Goal: Transaction & Acquisition: Purchase product/service

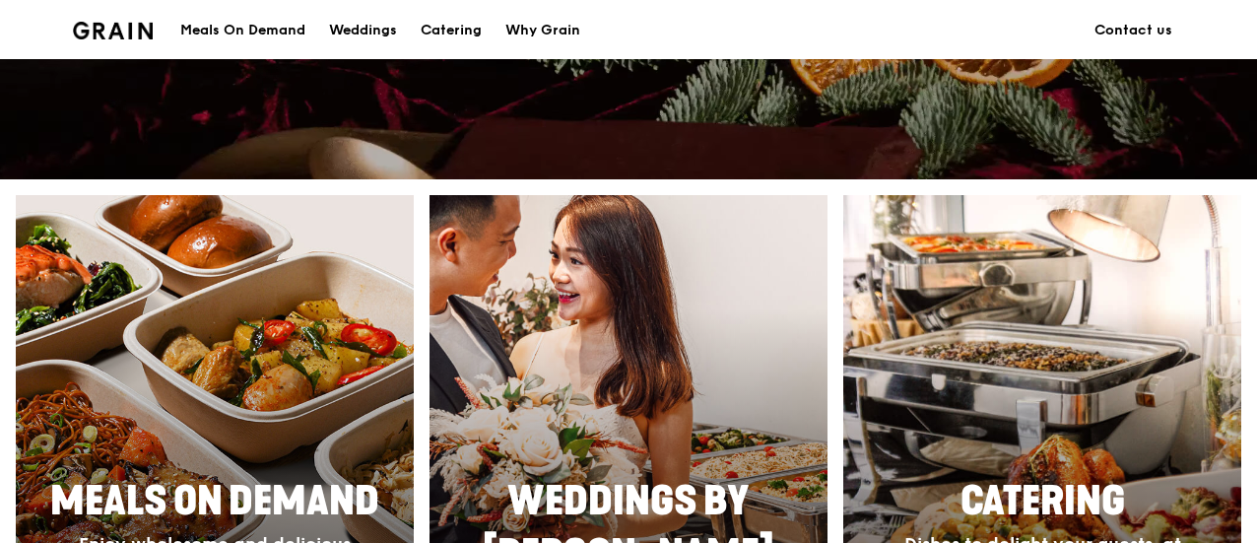
scroll to position [779, 0]
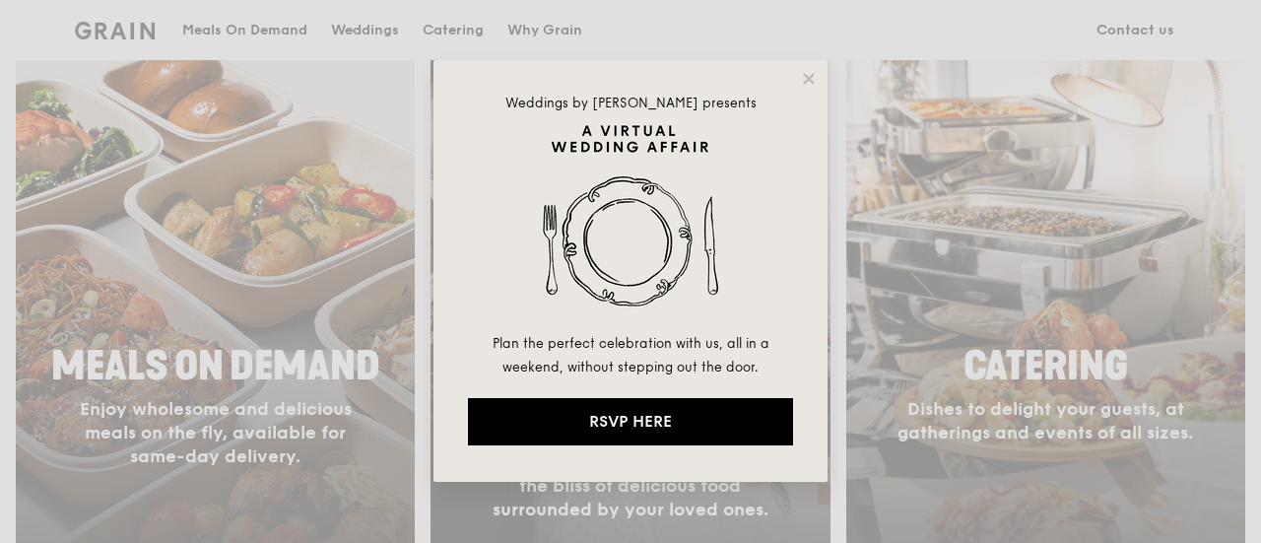
click at [800, 69] on div "Weddings by [PERSON_NAME] presents Plan the perfect celebration with us, all in…" at bounding box center [630, 271] width 394 height 422
click at [816, 79] on icon at bounding box center [809, 79] width 18 height 18
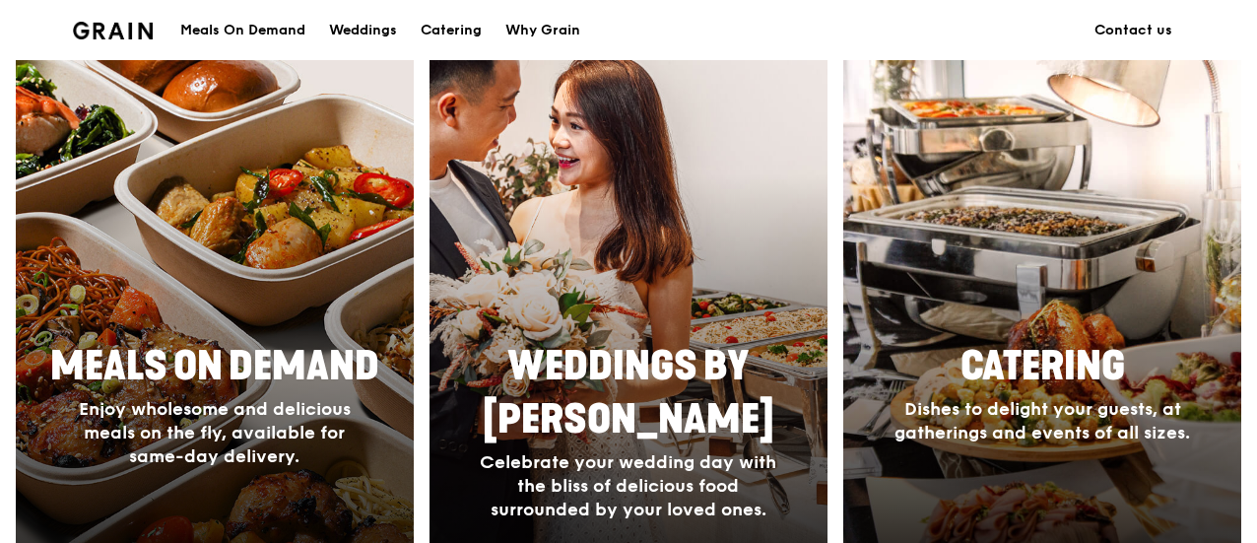
click at [269, 382] on span "Meals On Demand" at bounding box center [214, 366] width 329 height 47
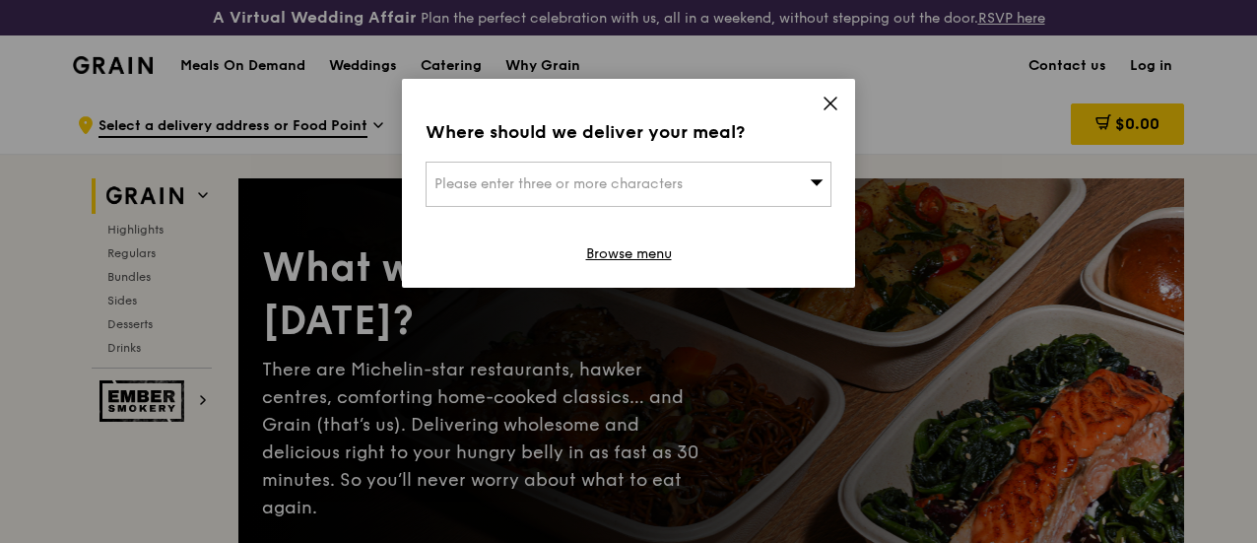
click at [792, 180] on div "Please enter three or more characters" at bounding box center [629, 184] width 406 height 45
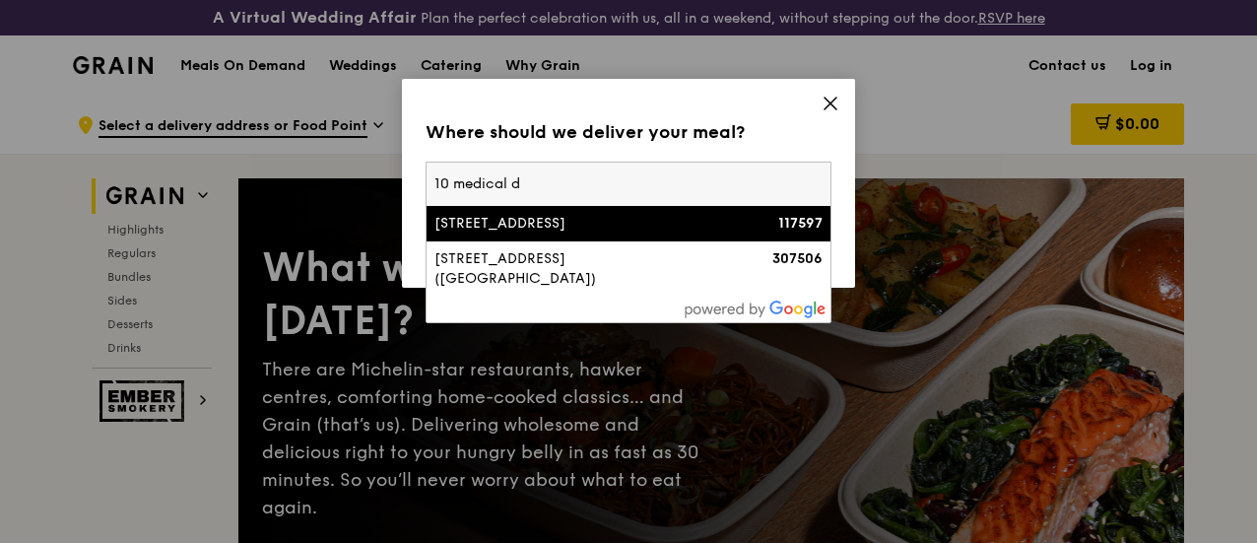
type input "10 medical d"
click at [713, 235] on li "[STREET_ADDRESS] 117597" at bounding box center [629, 223] width 404 height 35
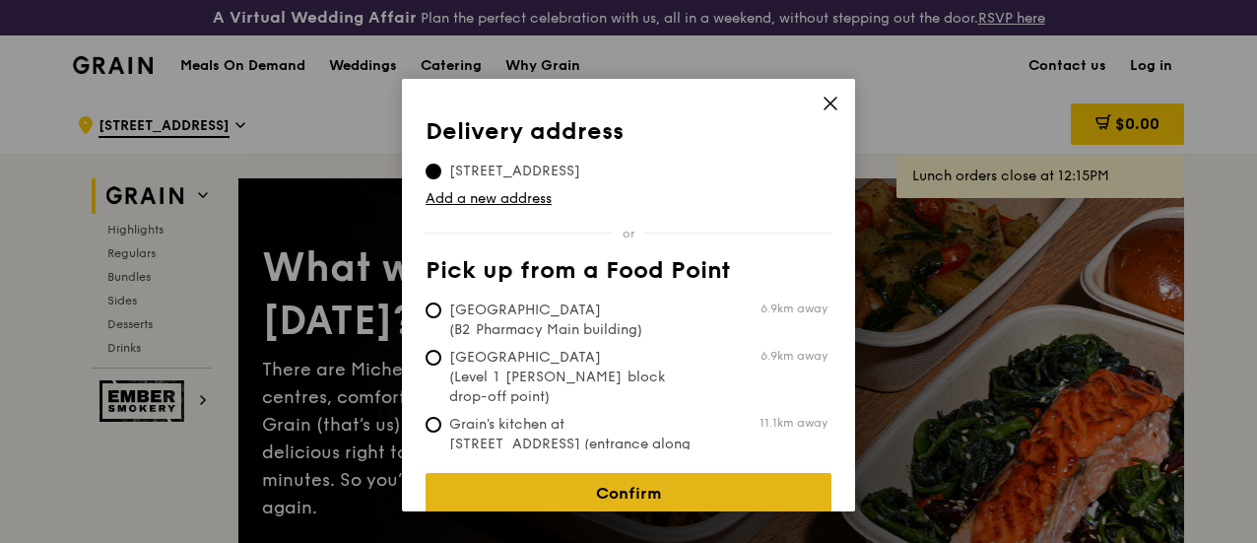
click at [588, 473] on link "Confirm" at bounding box center [629, 493] width 406 height 41
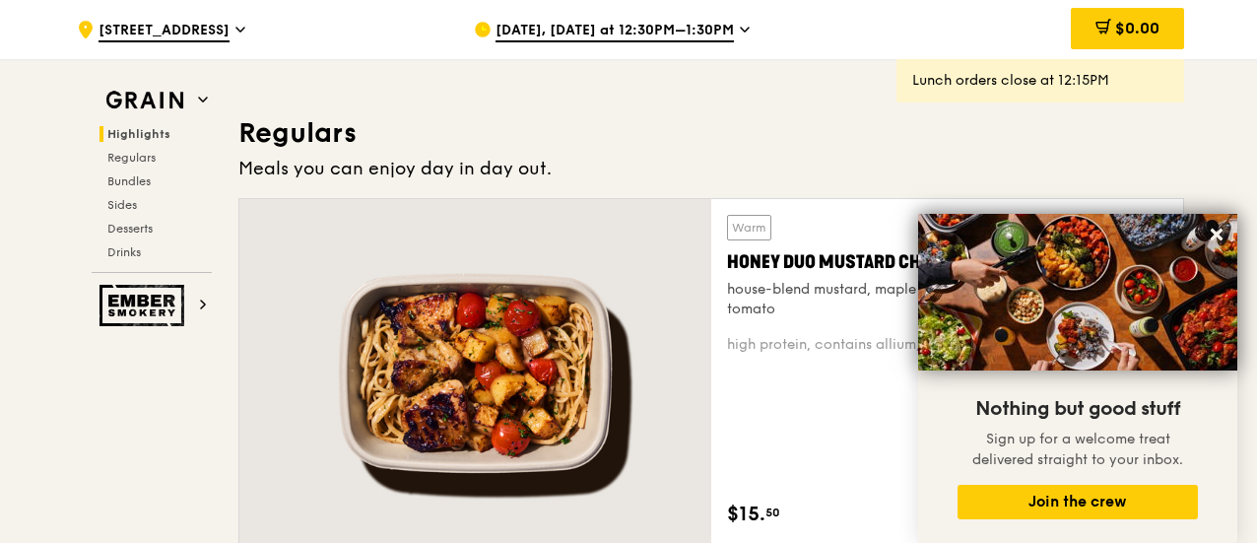
scroll to position [1292, 0]
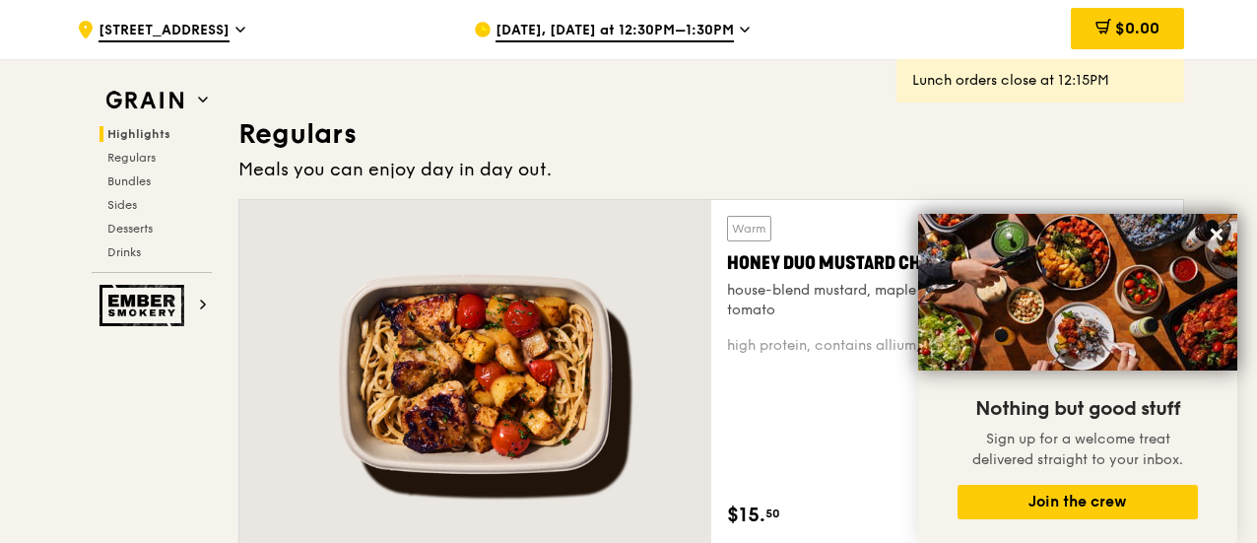
click at [635, 24] on span "[DATE], [DATE] at 12:30PM–1:30PM" at bounding box center [615, 32] width 238 height 22
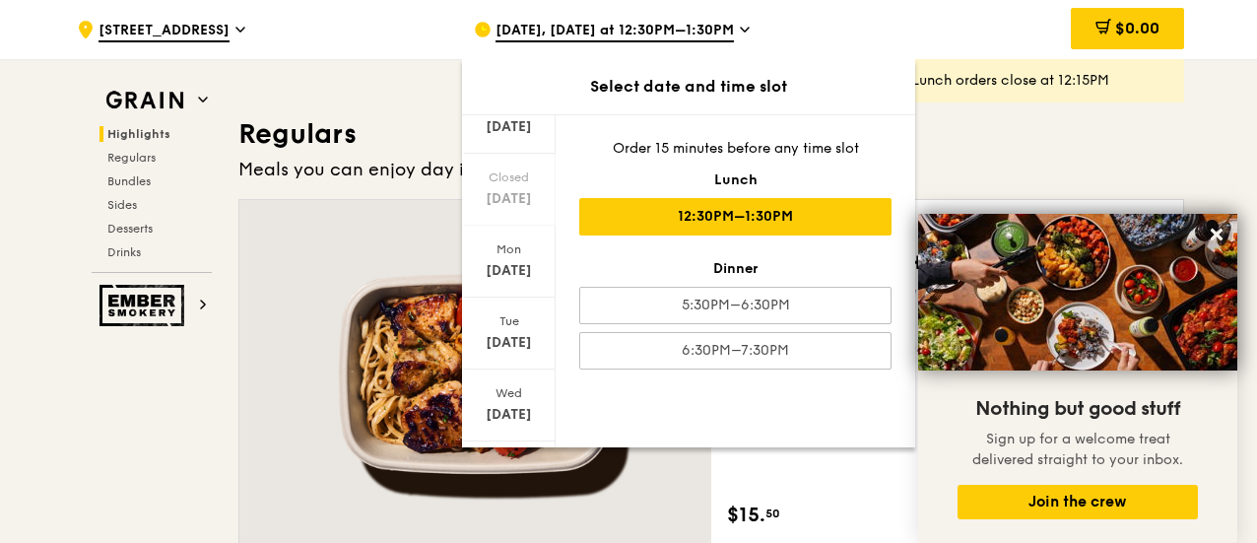
scroll to position [270, 0]
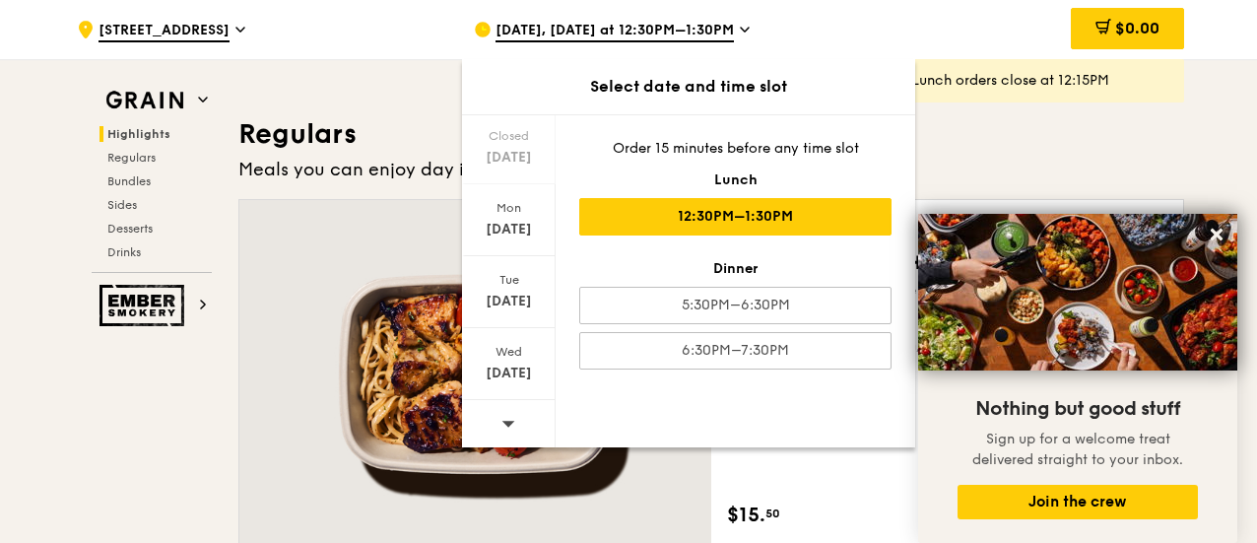
click at [512, 417] on icon at bounding box center [508, 423] width 14 height 15
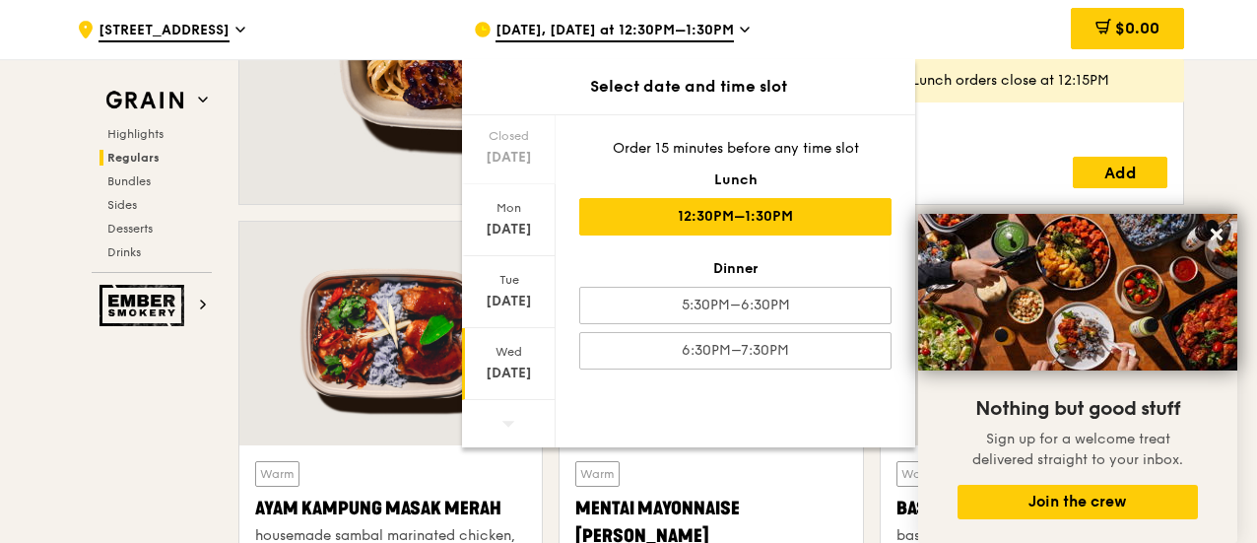
scroll to position [1635, 0]
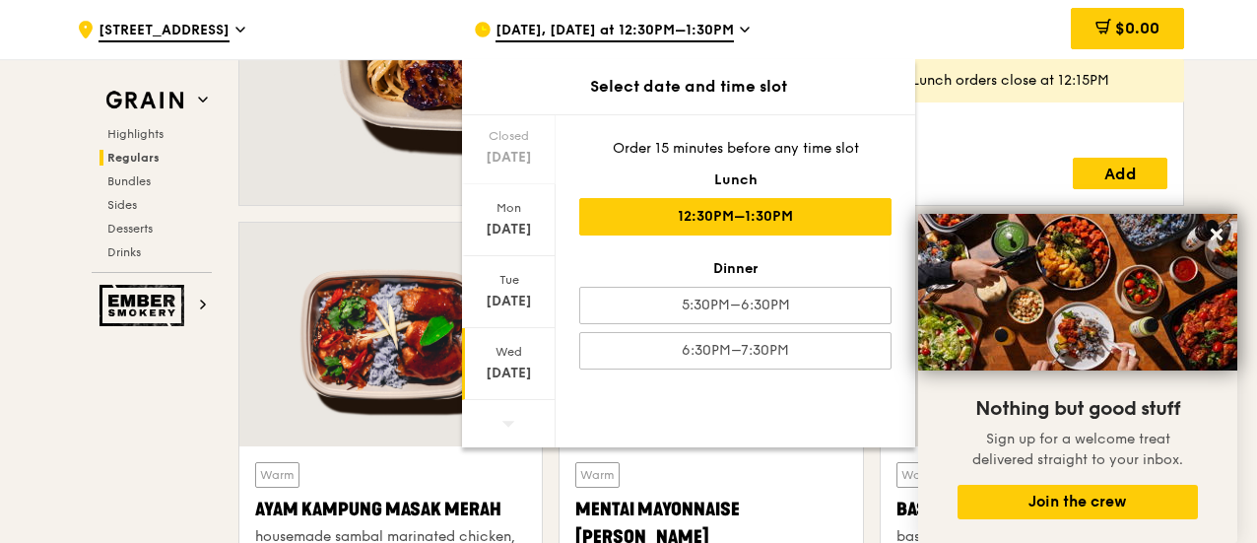
click at [526, 364] on div "[DATE]" at bounding box center [509, 374] width 88 height 20
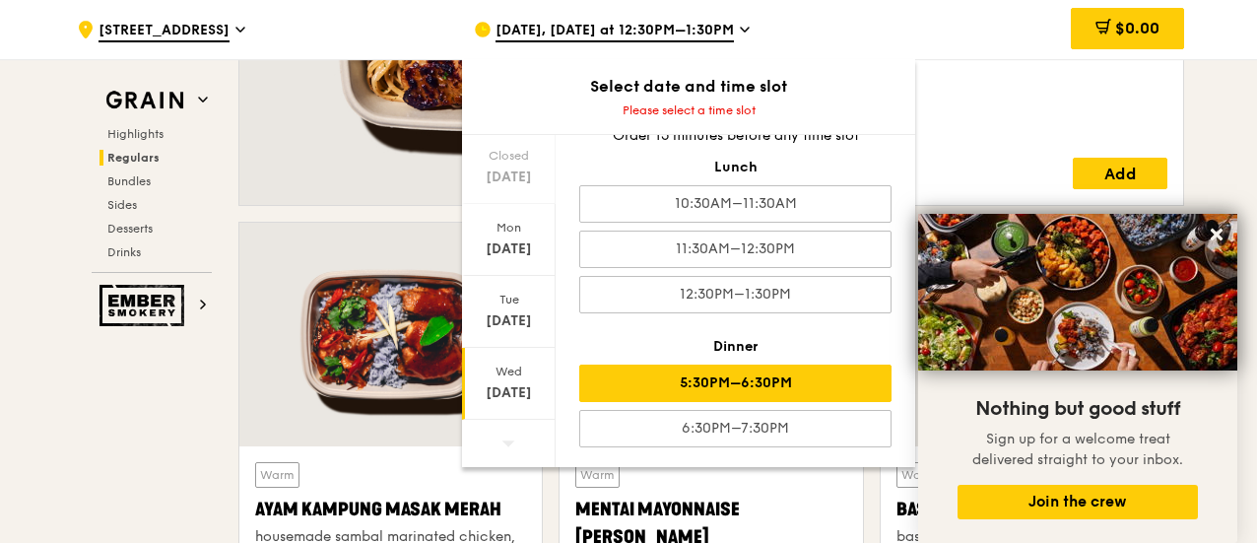
scroll to position [32, 0]
click at [745, 387] on div "5:30PM–6:30PM" at bounding box center [735, 383] width 312 height 37
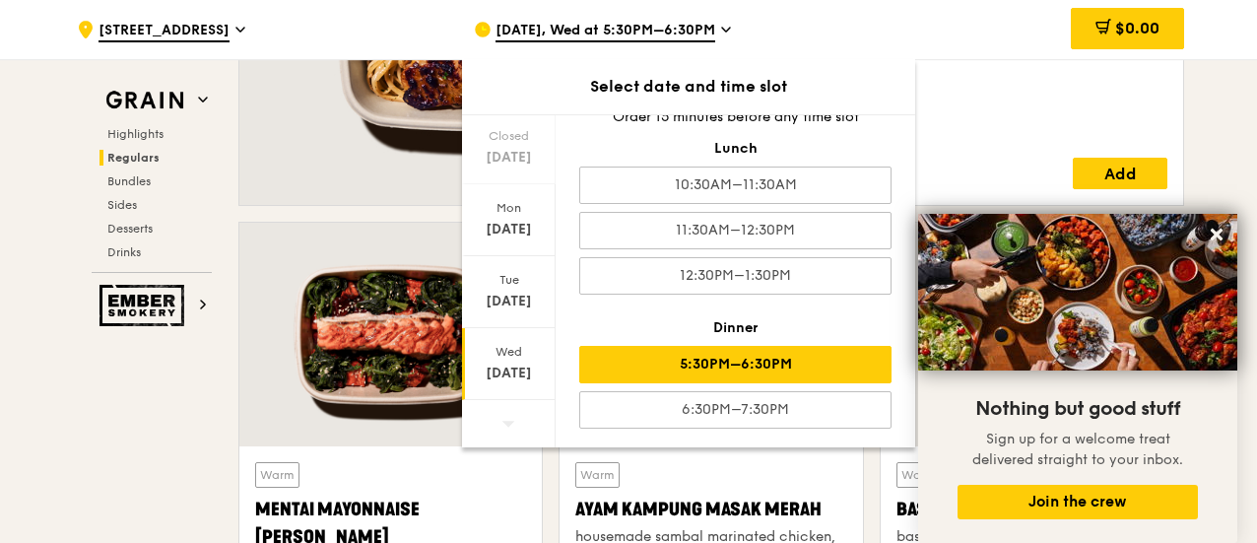
scroll to position [1655, 0]
click at [1217, 241] on icon at bounding box center [1217, 235] width 18 height 18
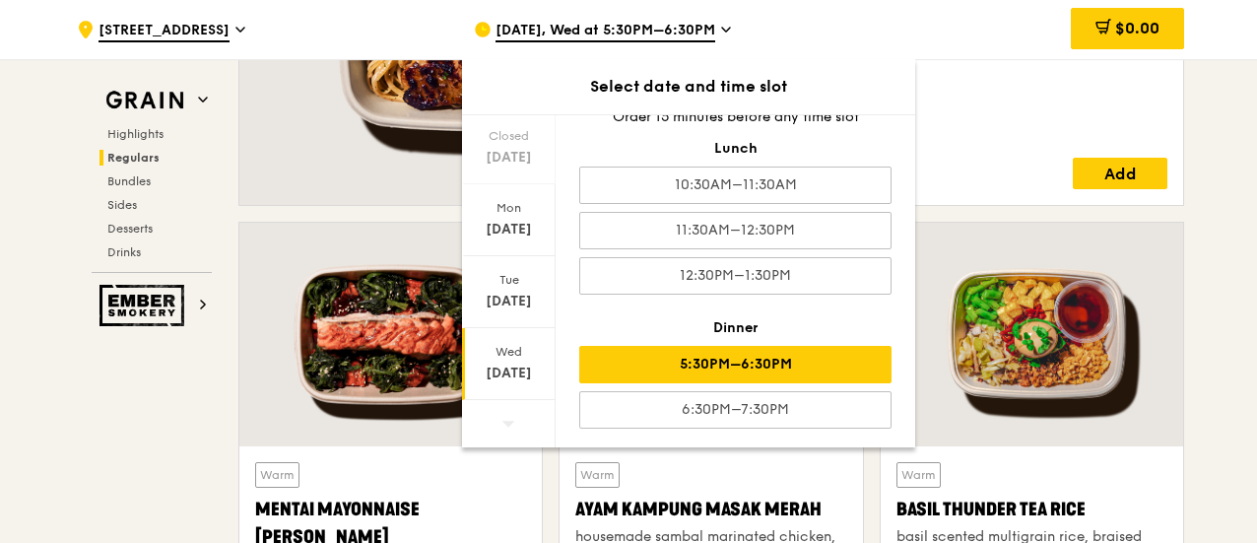
click at [960, 176] on div "$15. 50 Add" at bounding box center [947, 174] width 440 height 32
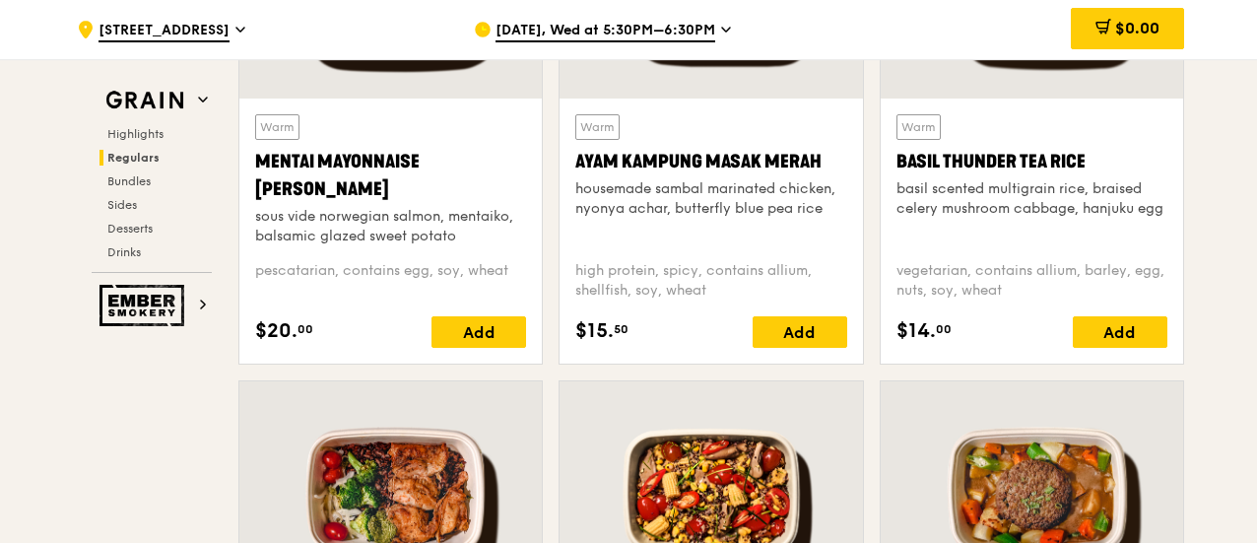
scroll to position [1881, 0]
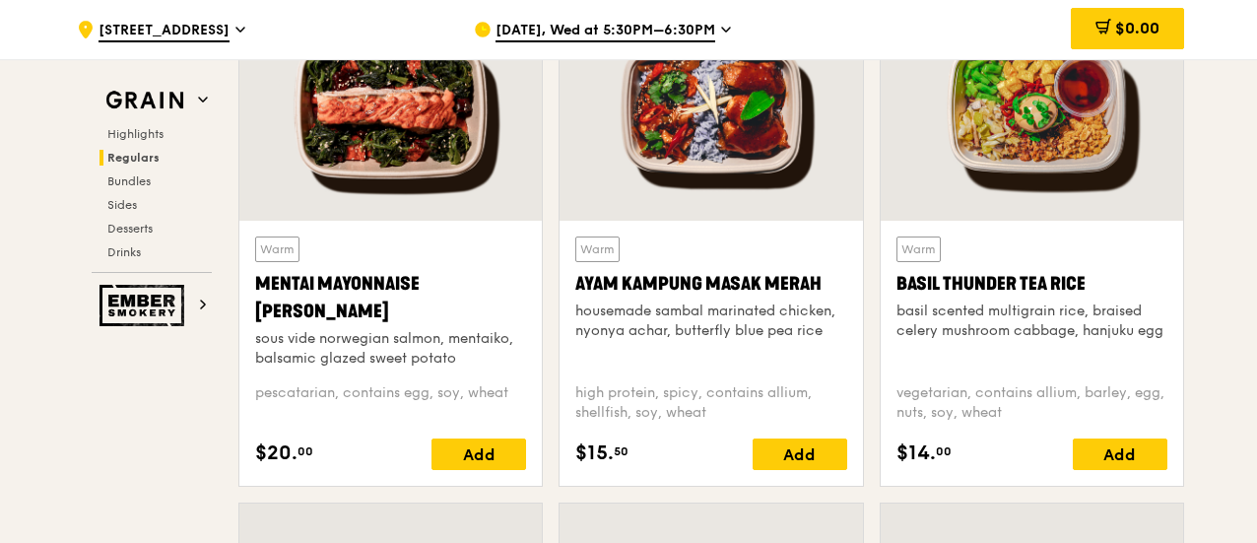
drag, startPoint x: 315, startPoint y: 320, endPoint x: 272, endPoint y: 303, distance: 46.5
click at [272, 303] on div "Mentai Mayonnaise [PERSON_NAME]" at bounding box center [390, 297] width 271 height 55
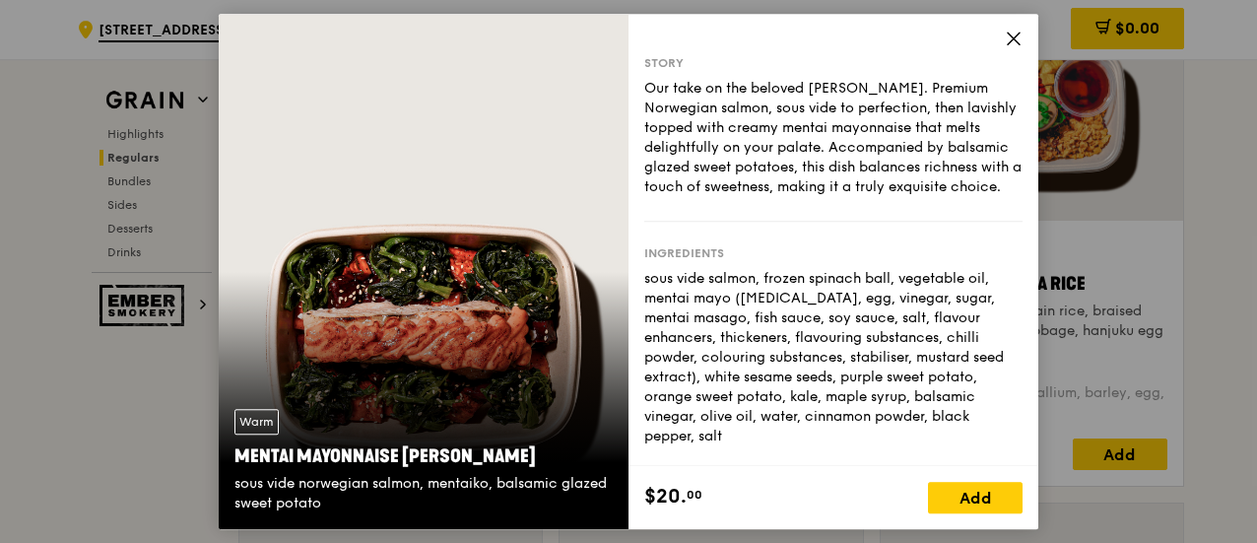
click at [1015, 43] on icon at bounding box center [1014, 39] width 18 height 18
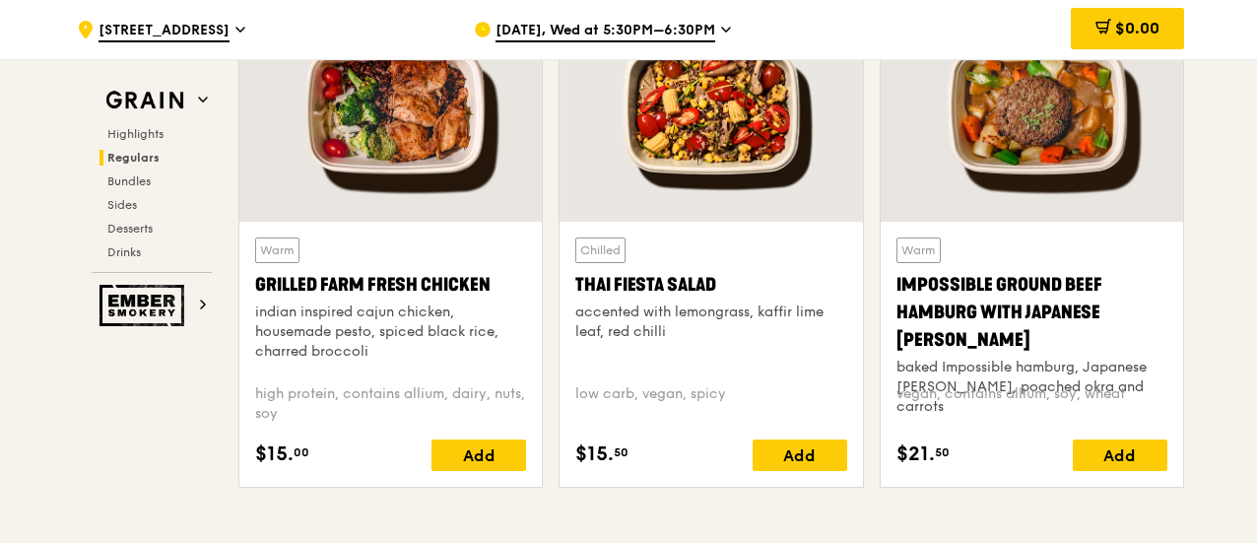
scroll to position [2383, 0]
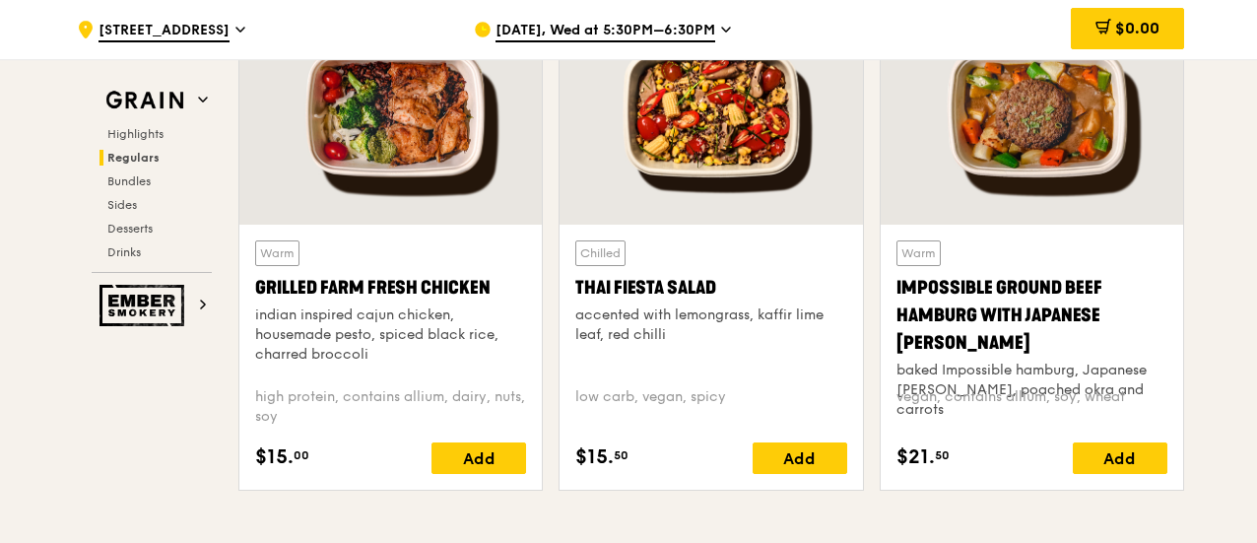
drag, startPoint x: 372, startPoint y: 368, endPoint x: 266, endPoint y: 322, distance: 116.0
click at [266, 322] on div "indian inspired cajun chicken, housemade pesto, spiced black rice, charred broc…" at bounding box center [390, 334] width 271 height 59
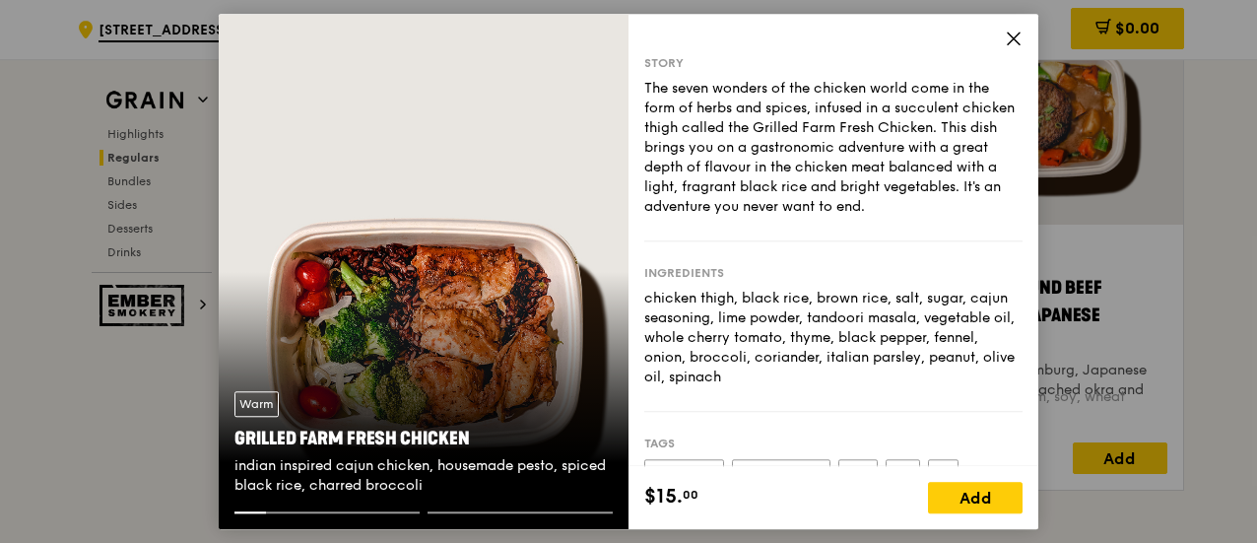
click at [1020, 42] on icon at bounding box center [1014, 39] width 18 height 18
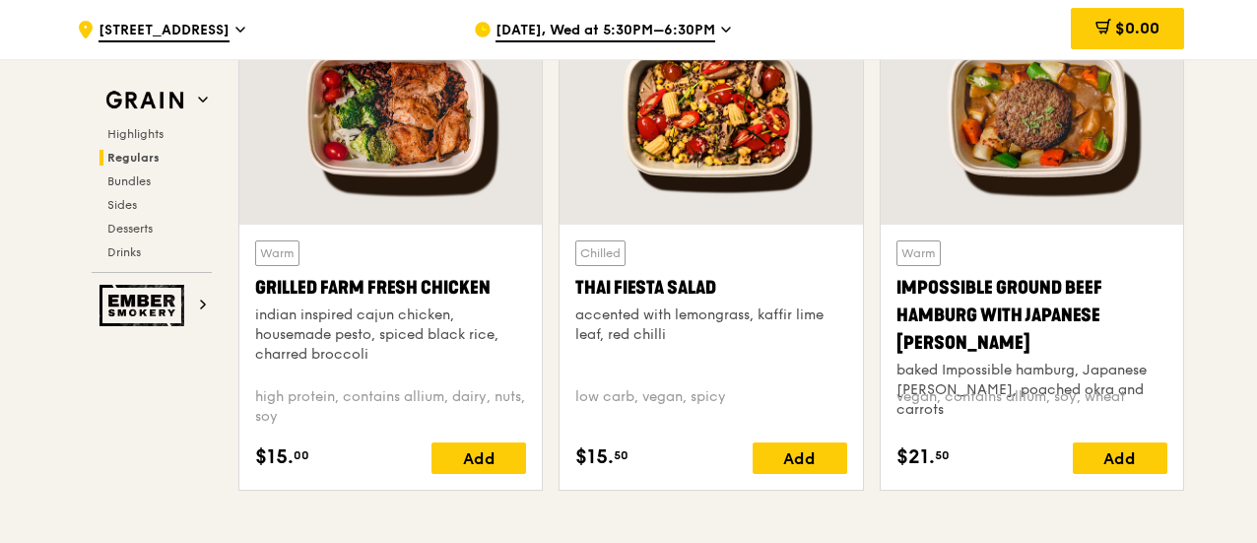
drag, startPoint x: 256, startPoint y: 294, endPoint x: 491, endPoint y: 299, distance: 234.5
click at [491, 299] on div "Grilled Farm Fresh Chicken" at bounding box center [390, 288] width 271 height 28
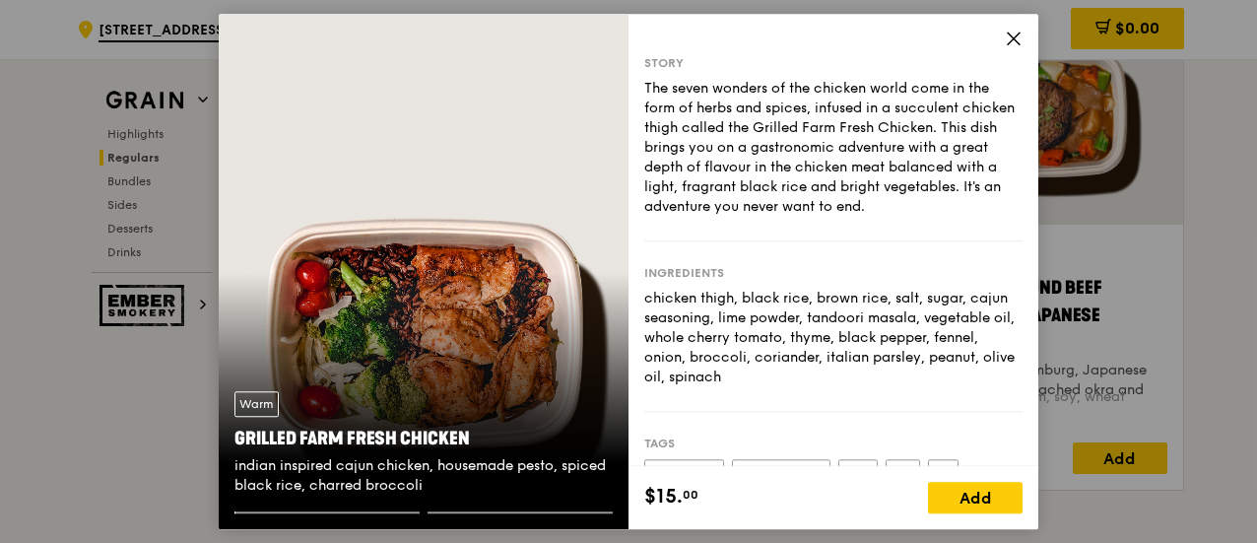
copy div "Grilled Farm Fresh Chicken"
drag, startPoint x: 465, startPoint y: 438, endPoint x: 232, endPoint y: 434, distance: 232.5
click at [232, 434] on div "Warm Grilled Farm Fresh Chicken indian inspired cajun chicken, housemade pesto,…" at bounding box center [424, 443] width 410 height 136
copy div "Grilled Farm Fresh Chicken"
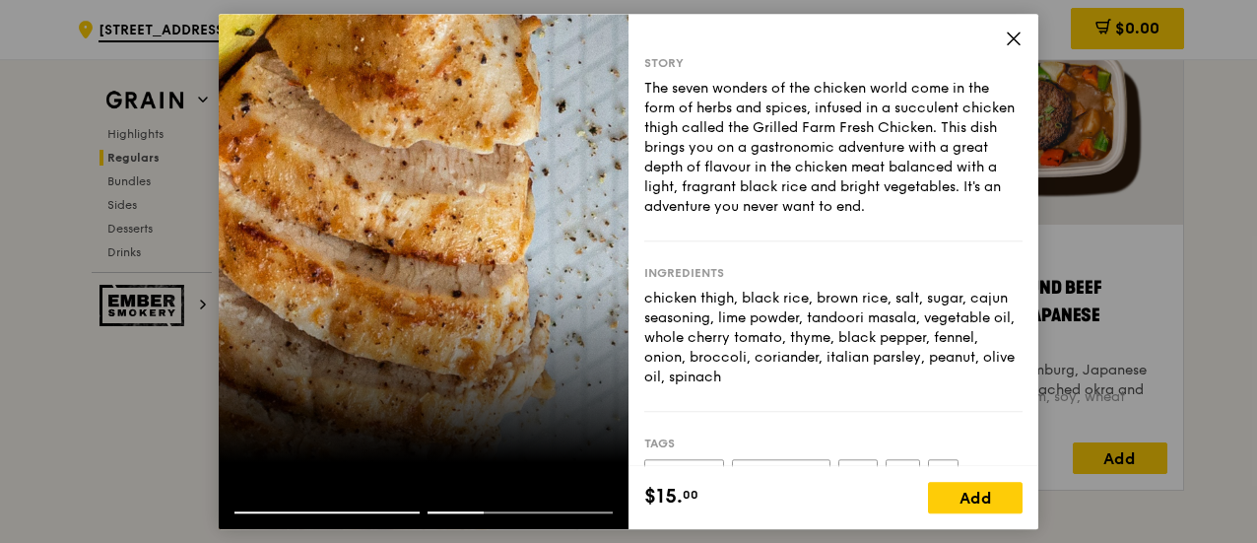
click at [1012, 30] on icon at bounding box center [1014, 39] width 18 height 18
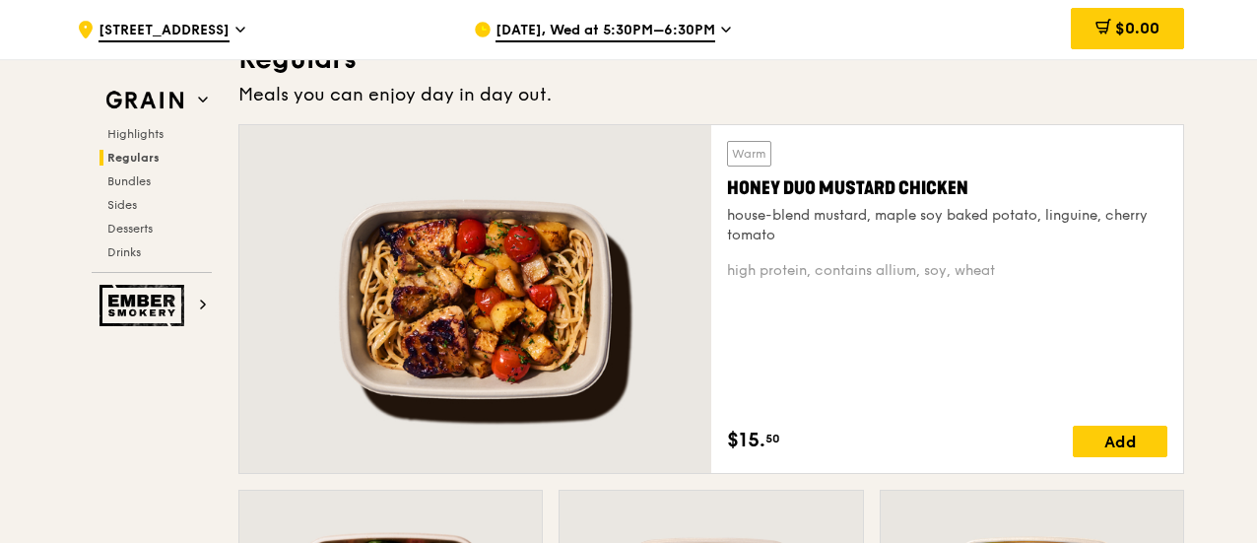
scroll to position [1356, 0]
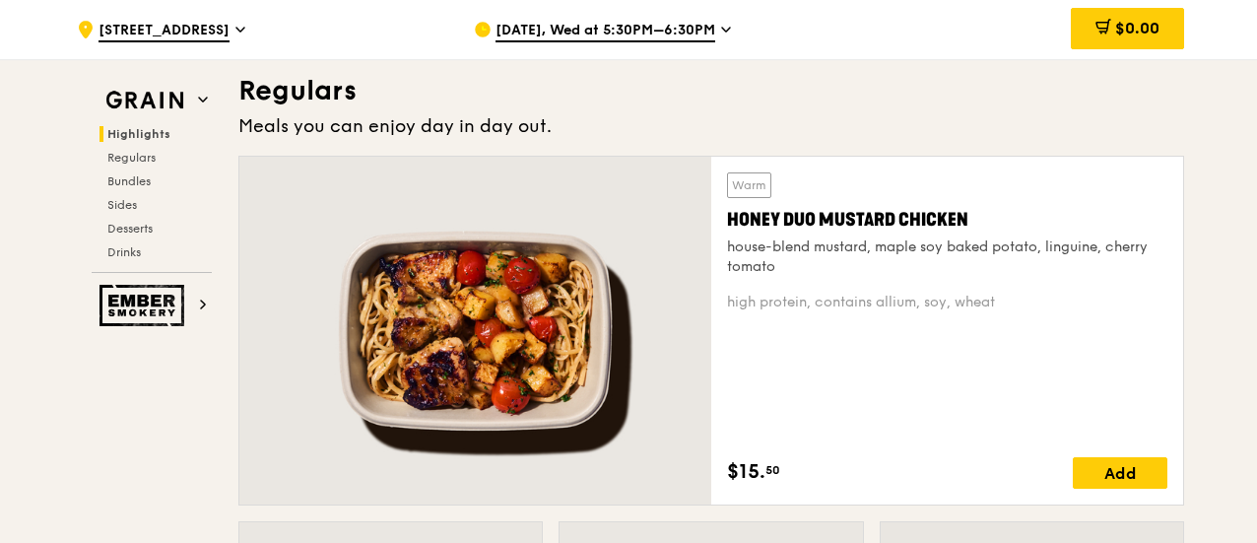
drag, startPoint x: 971, startPoint y: 232, endPoint x: 715, endPoint y: 226, distance: 256.2
click at [715, 226] on div "Warm Honey Duo Mustard Chicken house-blend mustard, maple soy baked potato, lin…" at bounding box center [947, 331] width 472 height 348
copy div "Honey Duo Mustard Chicken"
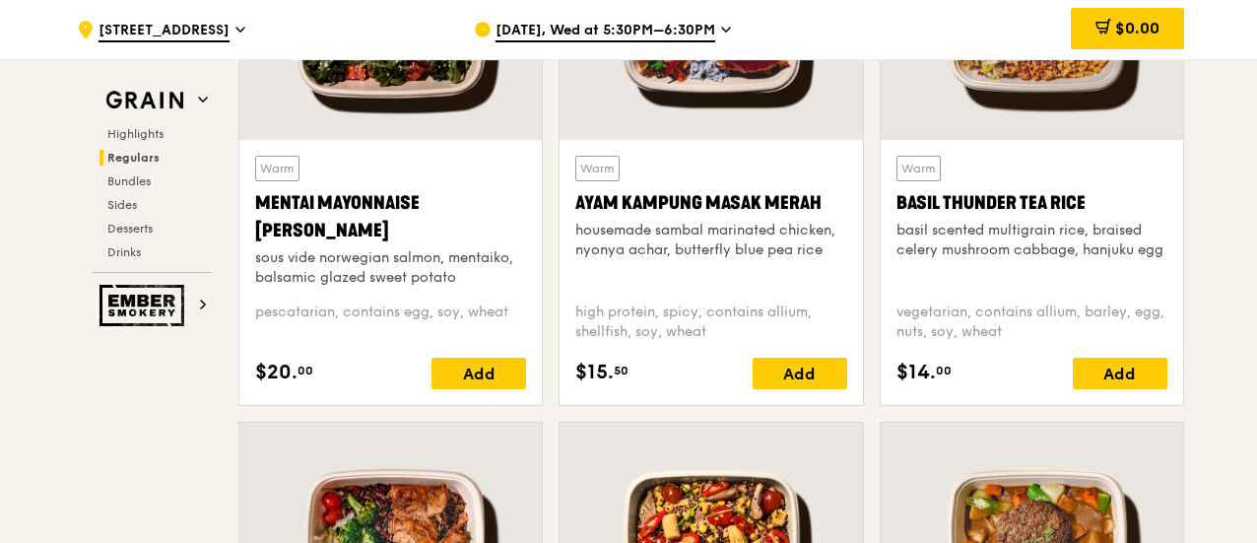
scroll to position [1953, 0]
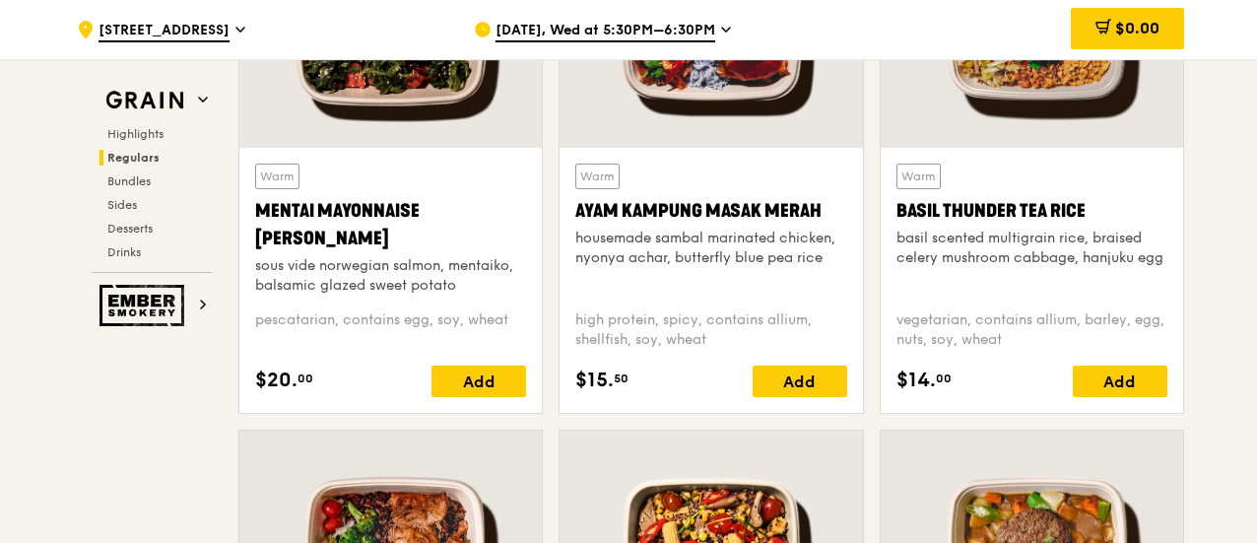
drag, startPoint x: 1090, startPoint y: 224, endPoint x: 894, endPoint y: 214, distance: 195.3
click at [894, 214] on div "Warm Basil Thunder Tea [PERSON_NAME] scented multigrain rice, braised celery mu…" at bounding box center [1032, 280] width 302 height 265
copy div "Basil Thunder Tea Rice"
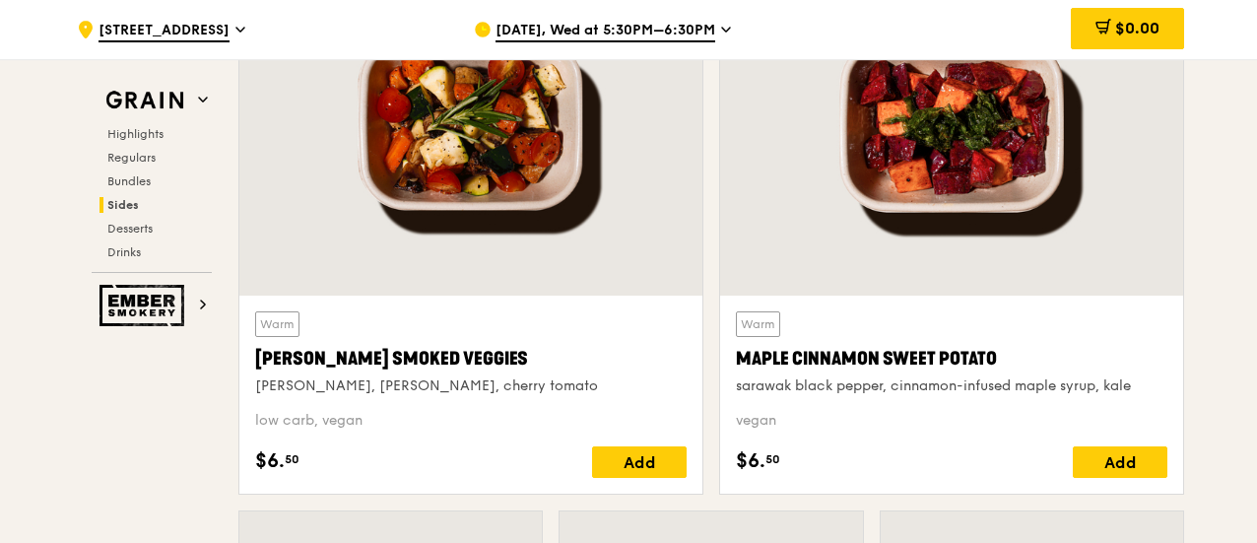
scroll to position [4041, 0]
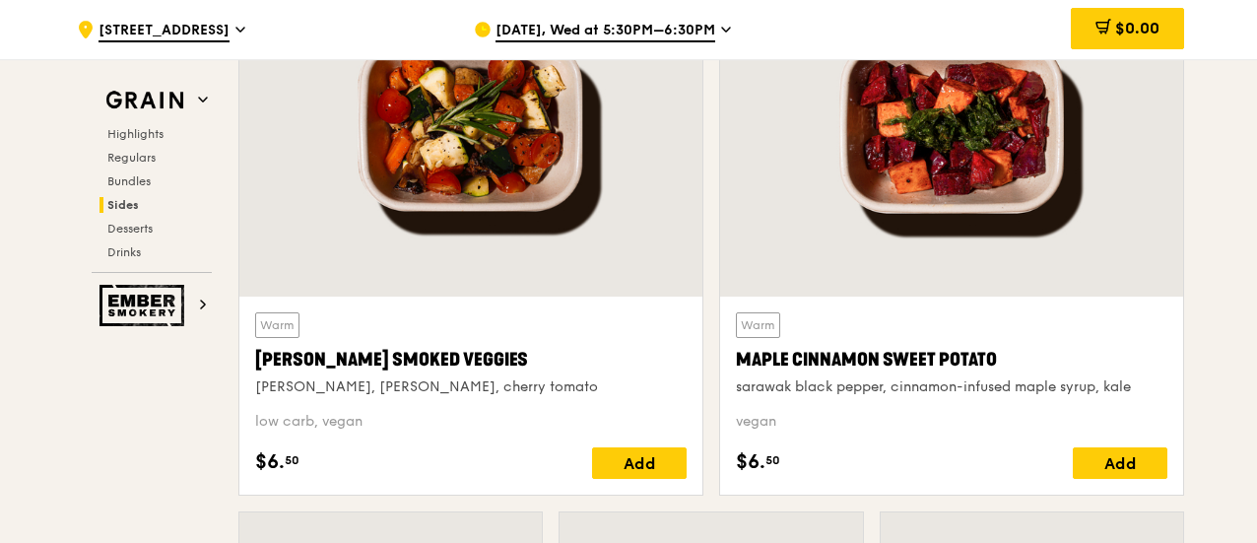
drag, startPoint x: 994, startPoint y: 367, endPoint x: 725, endPoint y: 378, distance: 269.2
click at [725, 378] on div "Warm Maple Cinnamon Sweet Potato sarawak black pepper, cinnamon-infused maple s…" at bounding box center [951, 396] width 463 height 198
copy div "Maple Cinnamon Sweet Potato"
drag, startPoint x: 484, startPoint y: 369, endPoint x: 224, endPoint y: 376, distance: 260.2
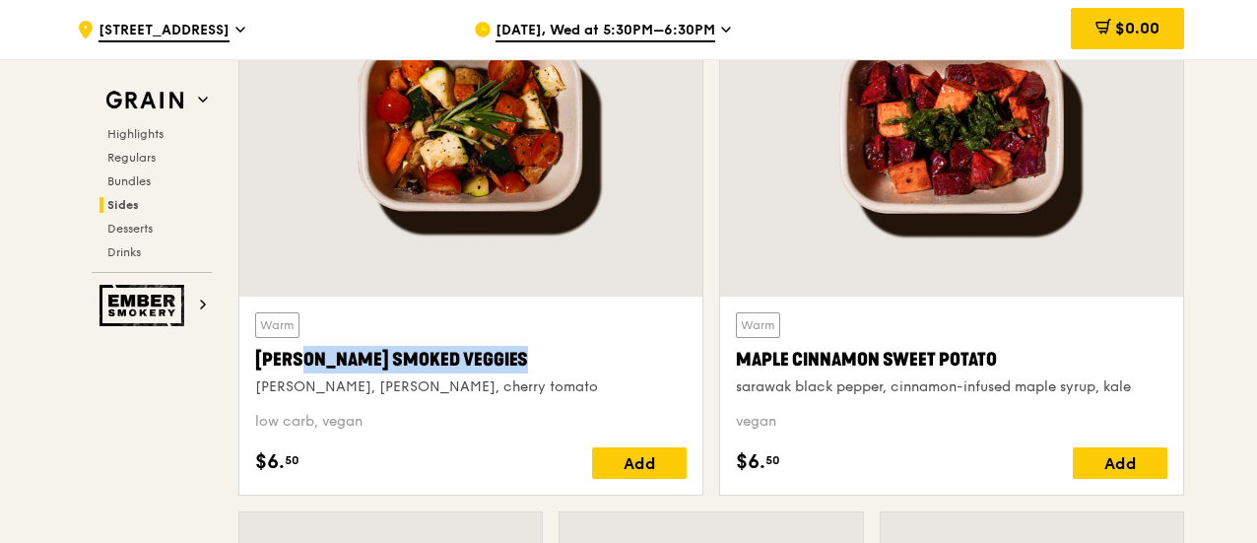
copy div "[PERSON_NAME] Smoked Veggies"
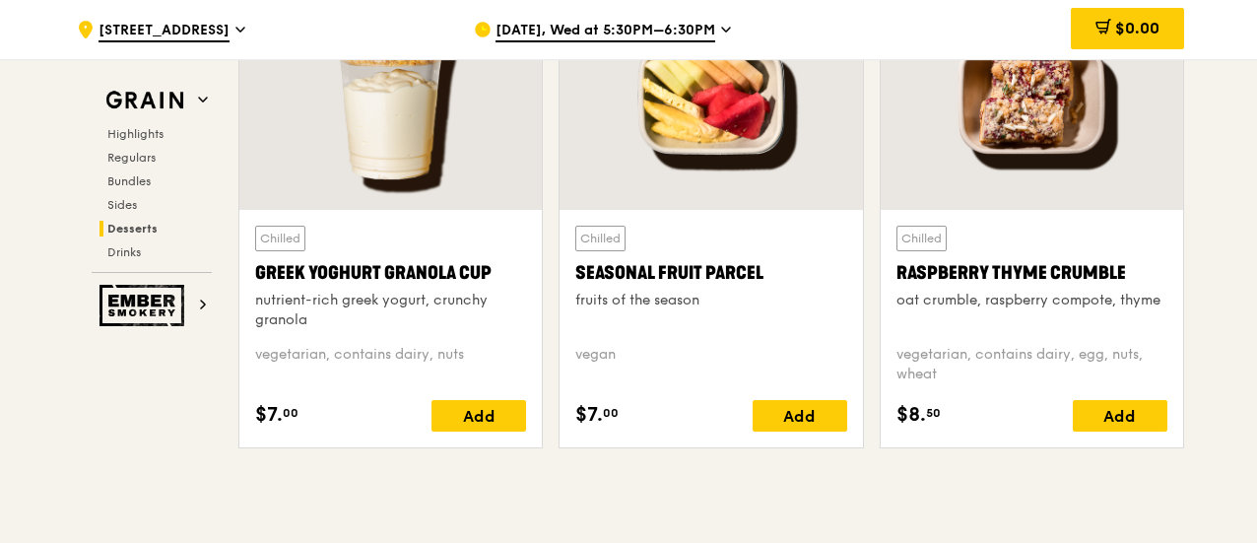
scroll to position [5794, 0]
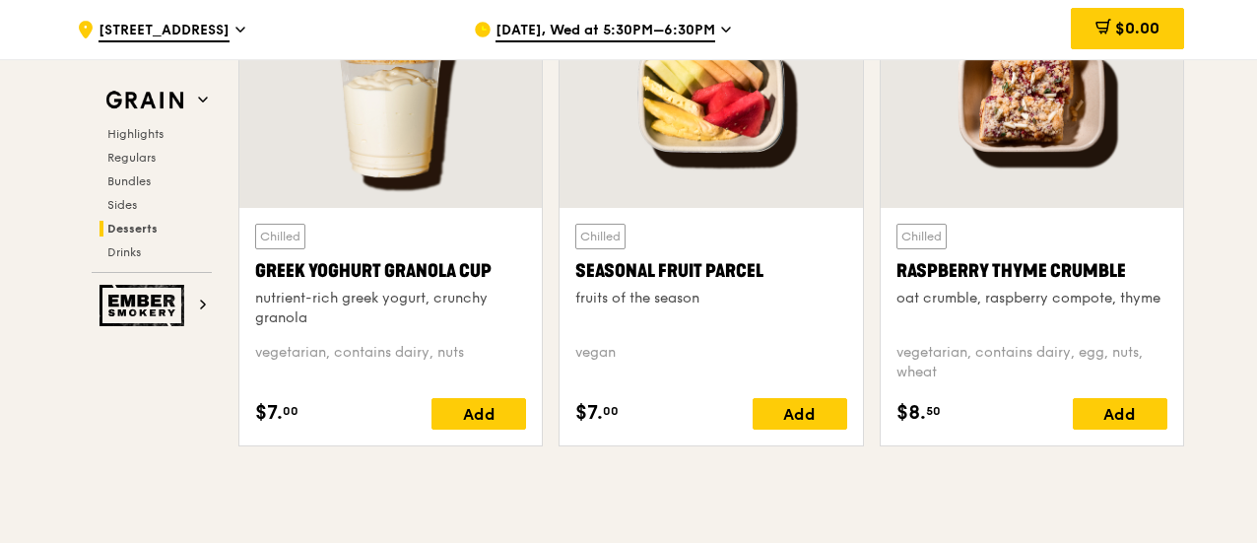
drag, startPoint x: 1128, startPoint y: 269, endPoint x: 894, endPoint y: 280, distance: 234.7
click at [894, 280] on div "Chilled Raspberry Thyme Crumble oat crumble, raspberry compote, thyme vegetaria…" at bounding box center [1032, 326] width 302 height 237
copy div "Raspberry Thyme Crumble"
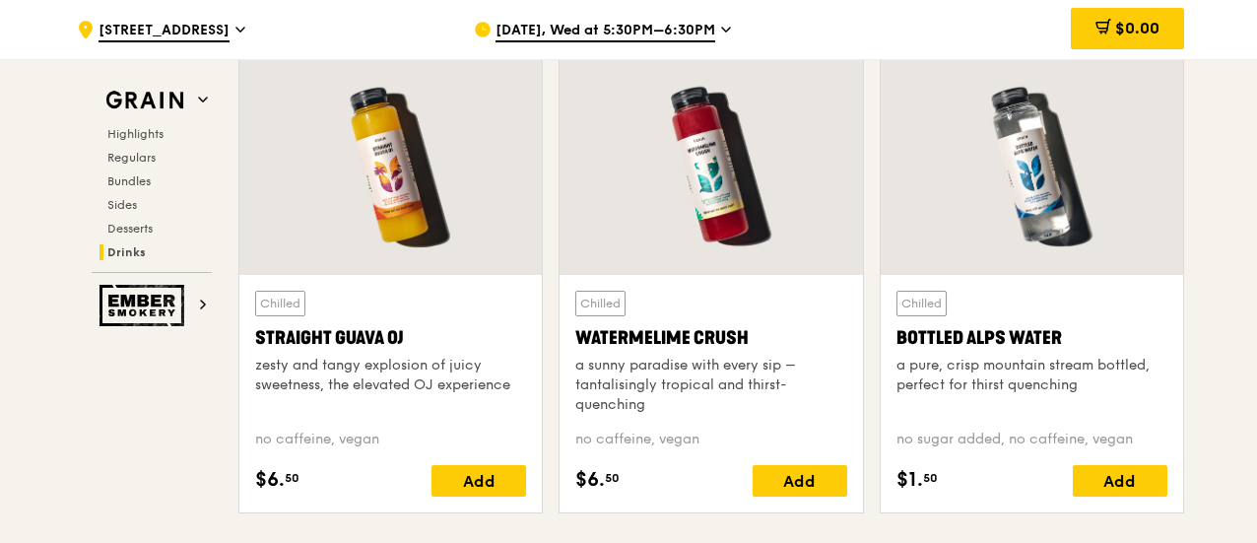
scroll to position [7294, 0]
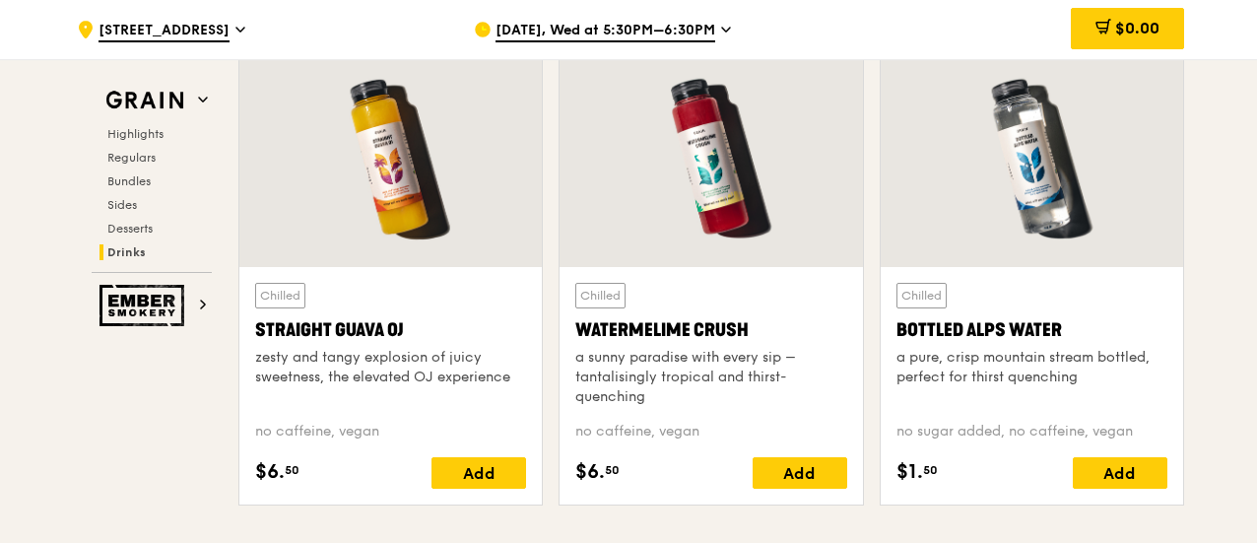
drag, startPoint x: 410, startPoint y: 330, endPoint x: 245, endPoint y: 339, distance: 164.8
click at [245, 339] on div "Chilled Straight Guava OJ zesty and tangy explosion of juicy sweetness, the ele…" at bounding box center [390, 385] width 302 height 237
copy div "Straight Guava OJ"
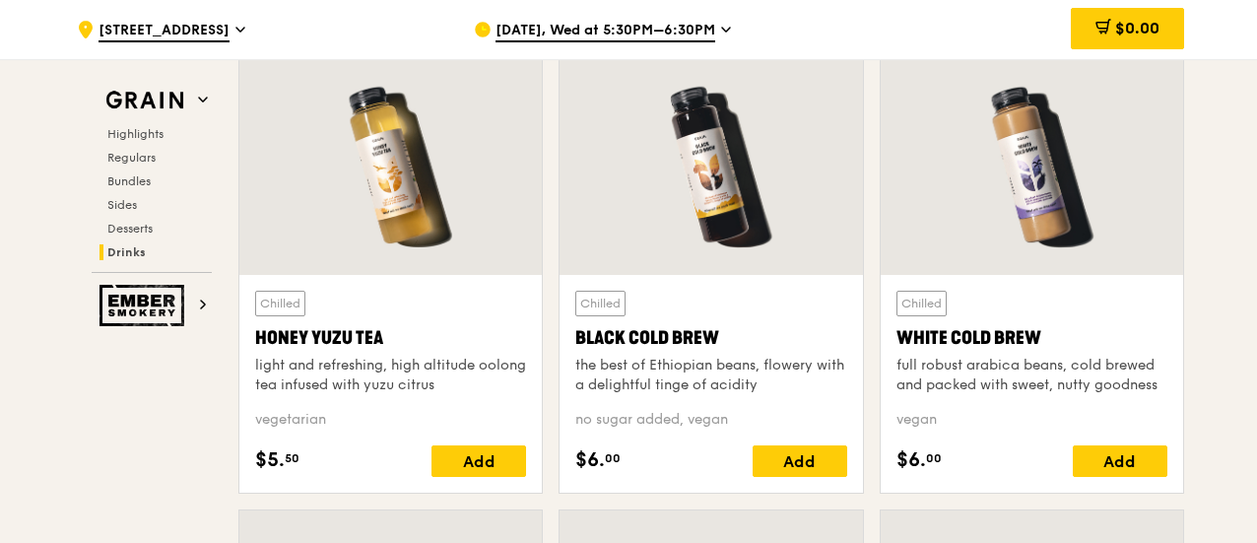
scroll to position [6826, 0]
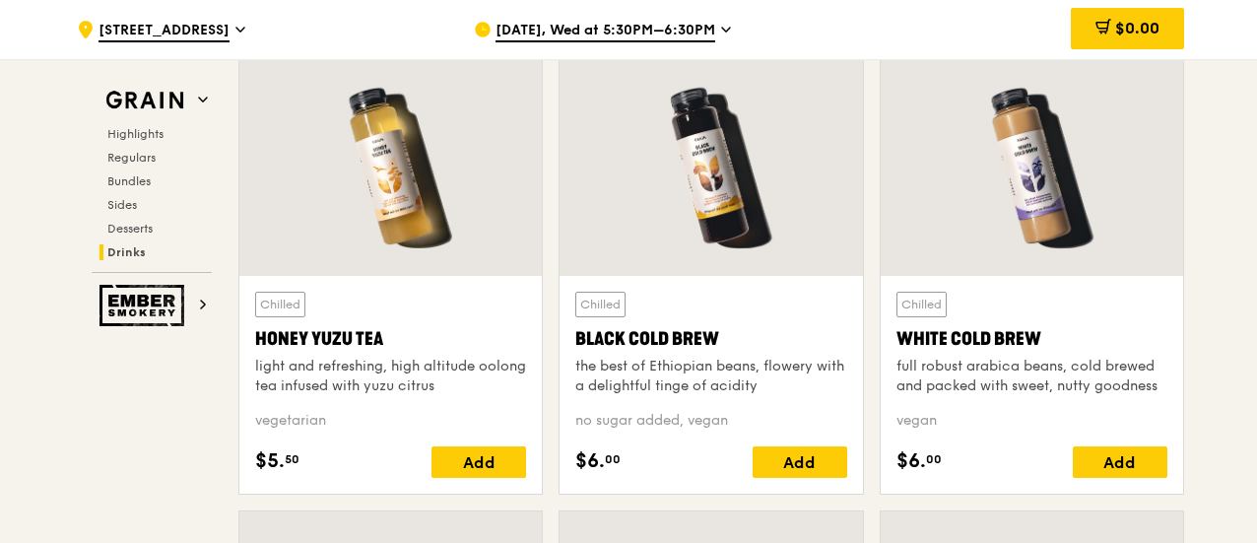
drag, startPoint x: 389, startPoint y: 338, endPoint x: 197, endPoint y: 335, distance: 192.1
copy div "Honey Yuzu Tea"
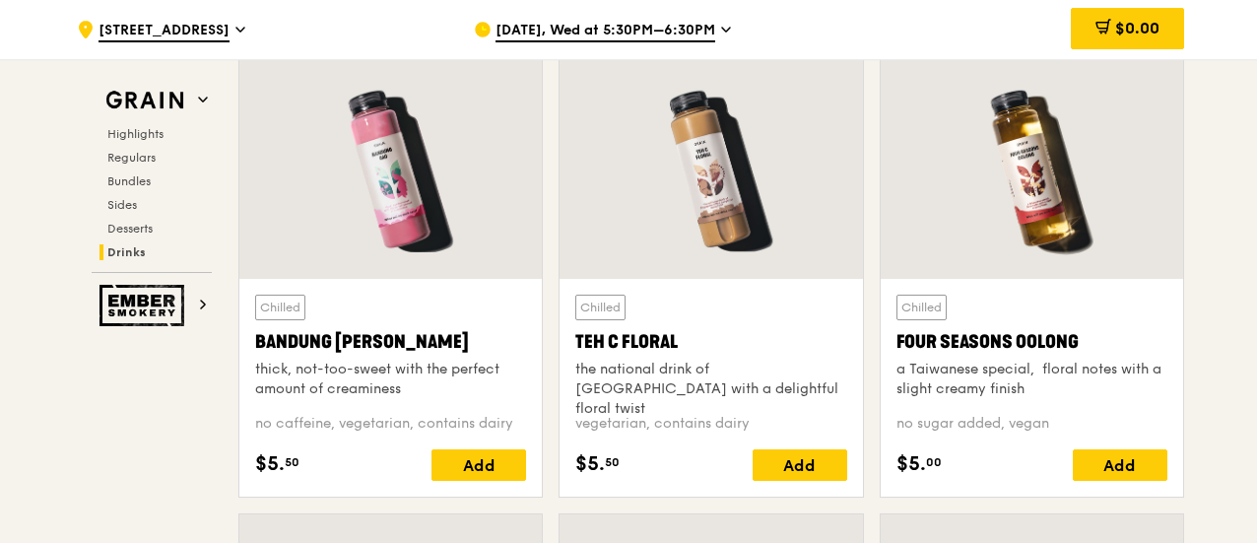
scroll to position [6365, 0]
drag, startPoint x: 1080, startPoint y: 347, endPoint x: 894, endPoint y: 352, distance: 185.3
click at [896, 352] on div "Four Seasons Oolong" at bounding box center [1031, 341] width 271 height 28
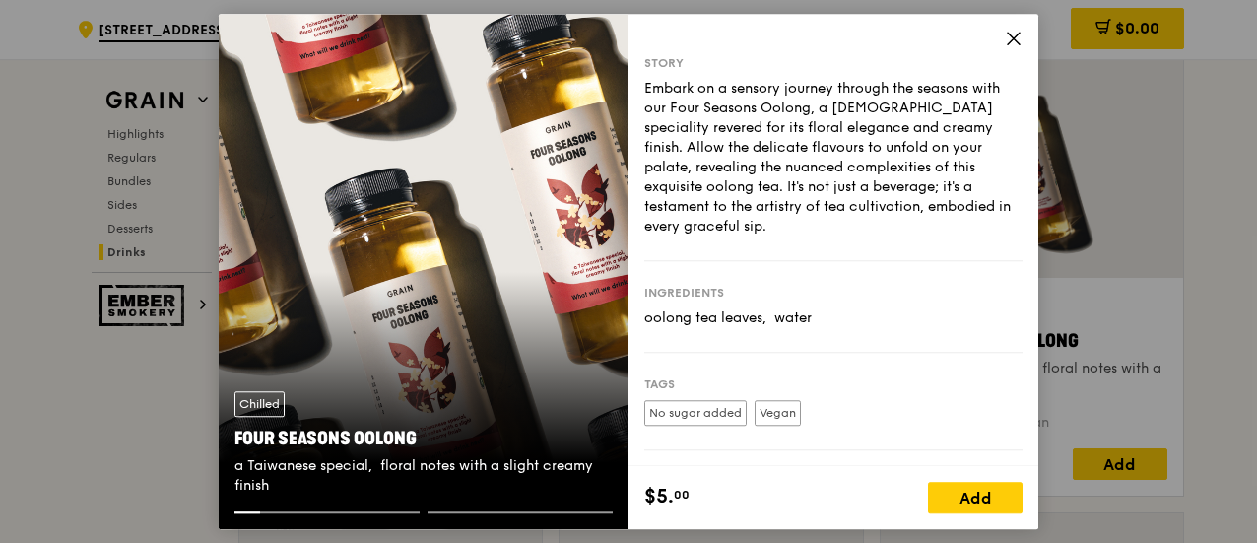
copy div "Four Seasons Oolong"
click at [1014, 47] on span at bounding box center [1014, 42] width 18 height 22
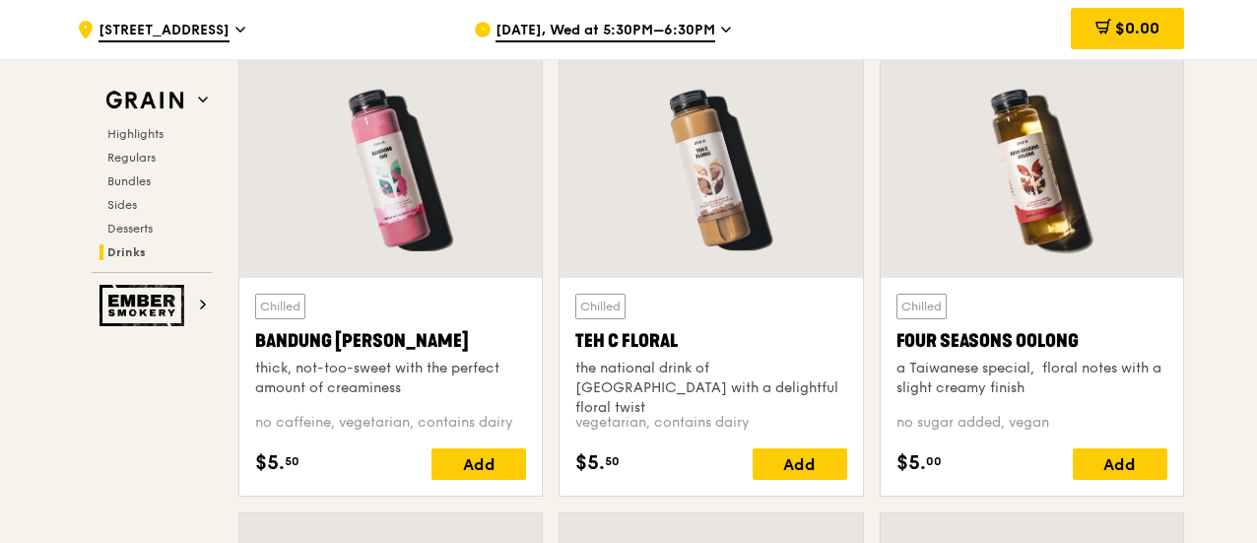
drag, startPoint x: 1078, startPoint y: 339, endPoint x: 884, endPoint y: 339, distance: 194.1
click at [884, 339] on div "Chilled Four Seasons Oolong a Taiwanese special,  floral notes with a slight cr…" at bounding box center [1032, 387] width 302 height 218
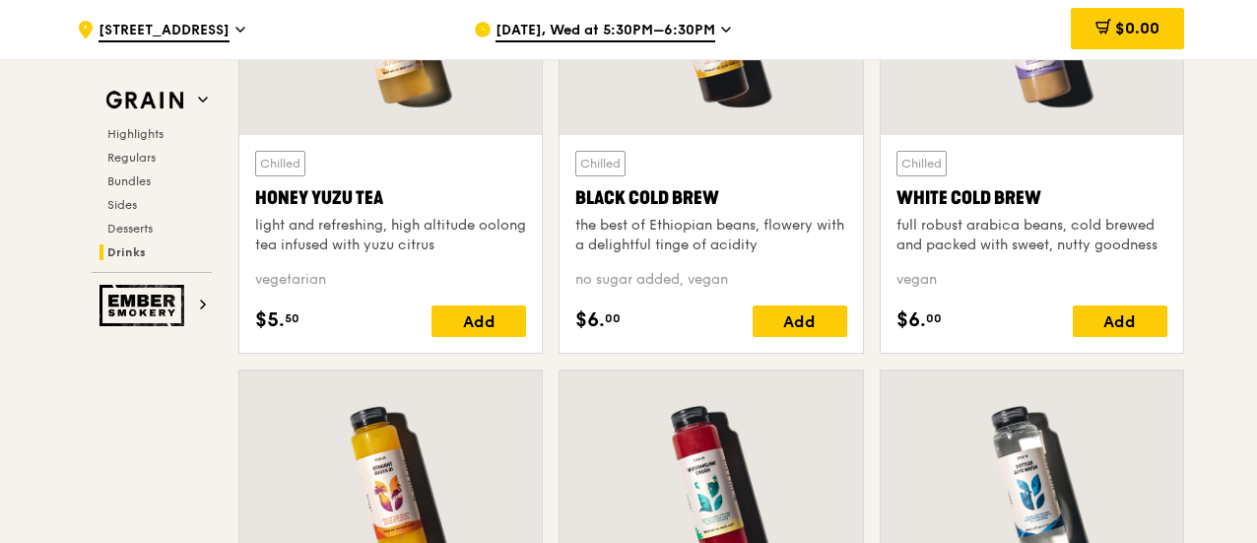
scroll to position [7347, 0]
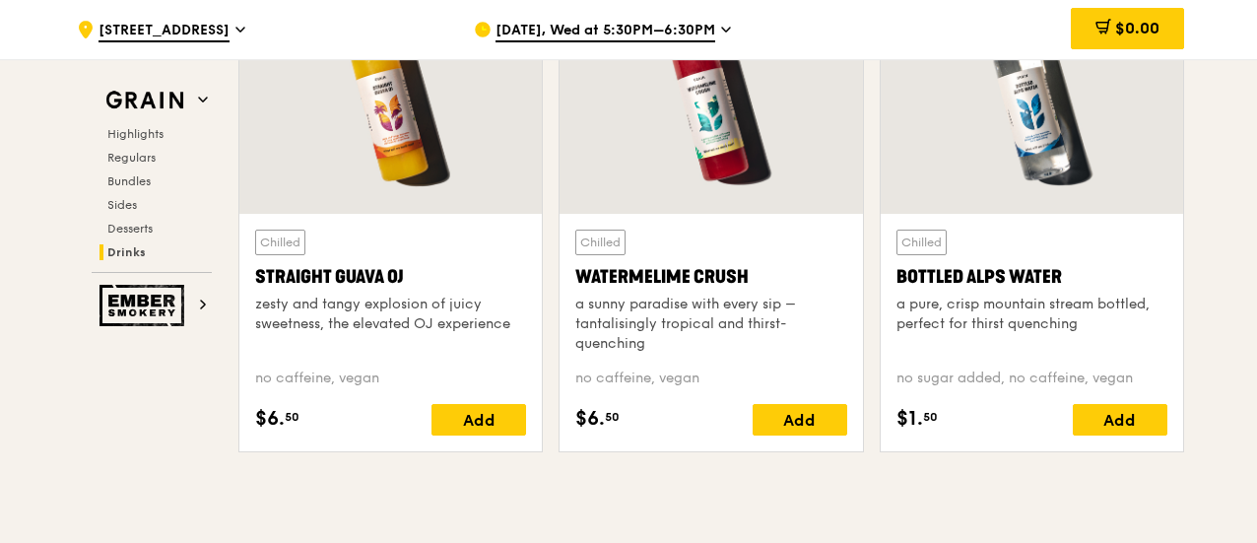
drag, startPoint x: 758, startPoint y: 289, endPoint x: 555, endPoint y: 294, distance: 203.0
click at [555, 294] on div "Chilled Watermelime Crush a sunny paradise with every sip – tantalisingly tropi…" at bounding box center [711, 228] width 320 height 479
